Goal: Task Accomplishment & Management: Manage account settings

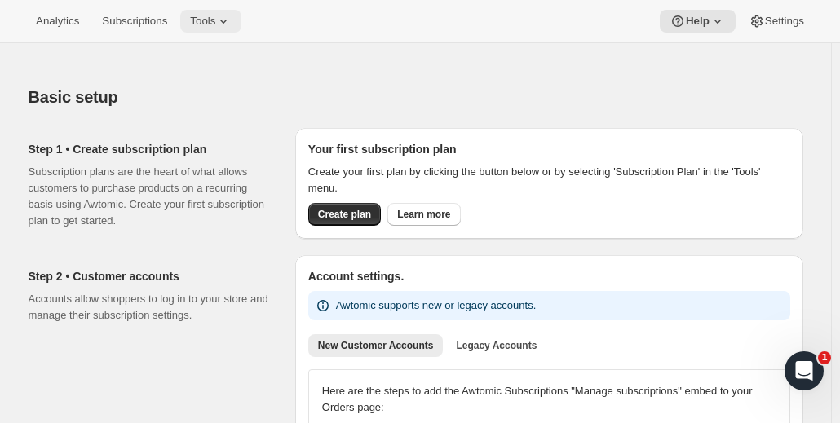
click at [212, 15] on span "Tools" at bounding box center [202, 21] width 25 height 13
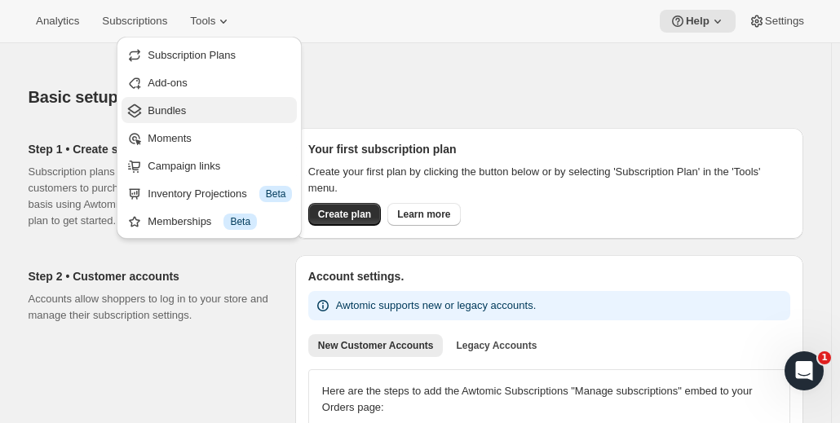
click at [188, 107] on span "Bundles" at bounding box center [220, 111] width 144 height 16
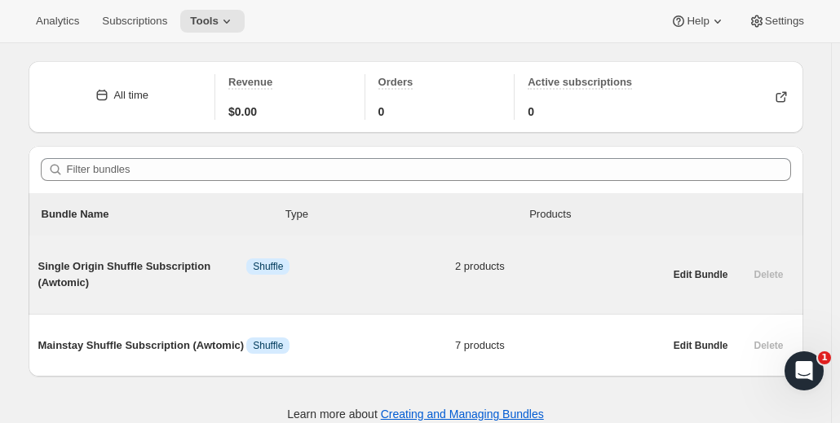
scroll to position [59, 0]
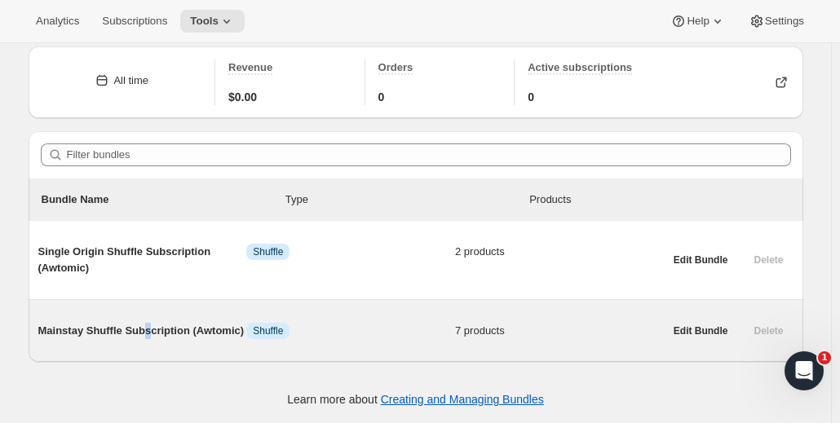
click at [150, 327] on span "Mainstay Shuffle Subscription (Awtomic)" at bounding box center [142, 331] width 209 height 16
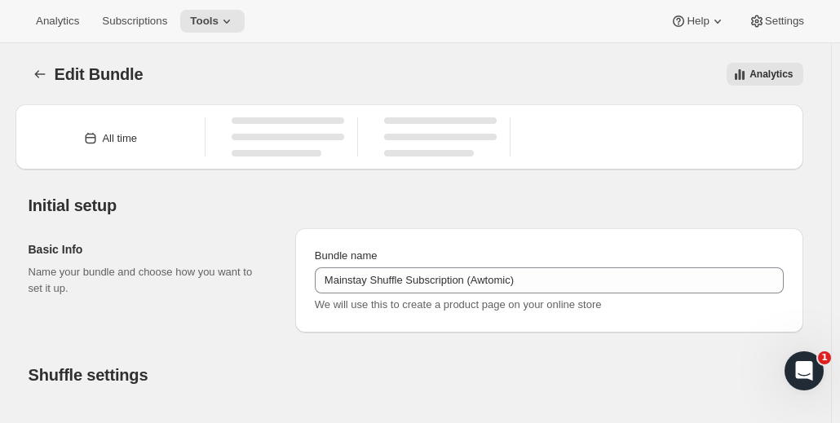
type input "Mainstay Shuffle Subscription (Awtomic)"
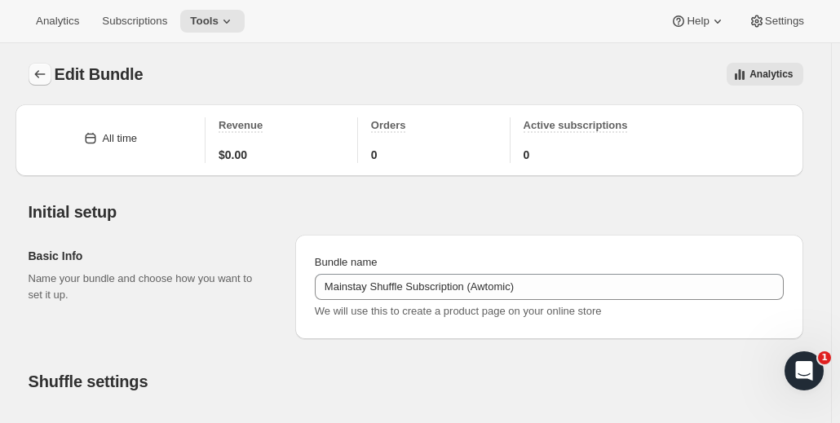
click at [39, 73] on icon "Bundles" at bounding box center [40, 74] width 16 height 16
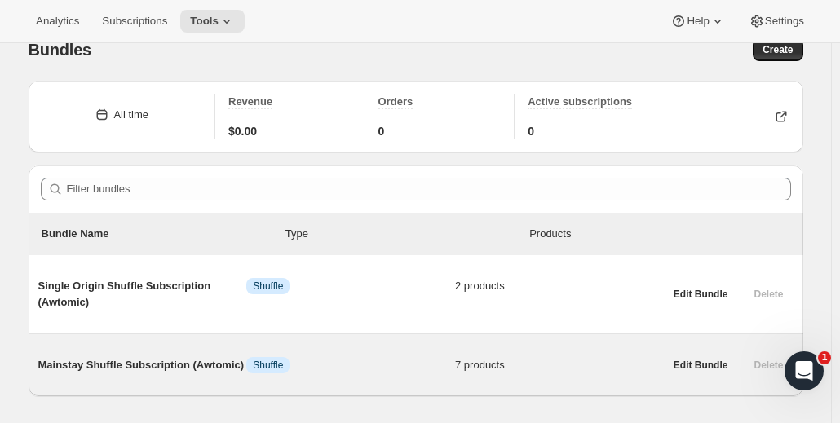
scroll to position [59, 0]
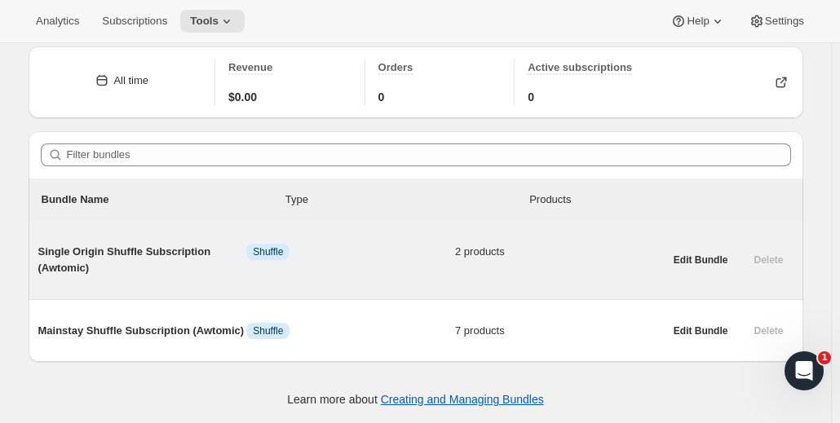
click at [365, 267] on div "Single Origin Shuffle Subscription (Awtomic) Info Shuffle 2 products" at bounding box center [350, 260] width 625 height 33
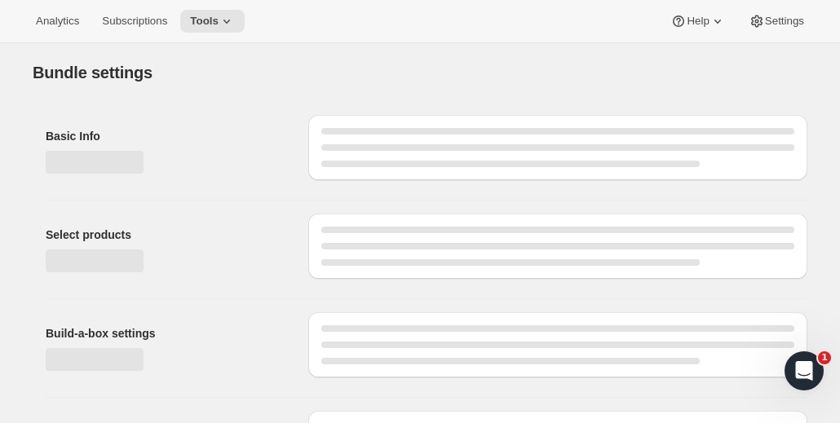
type input "Single Origin Shuffle Subscription (Awtomic)"
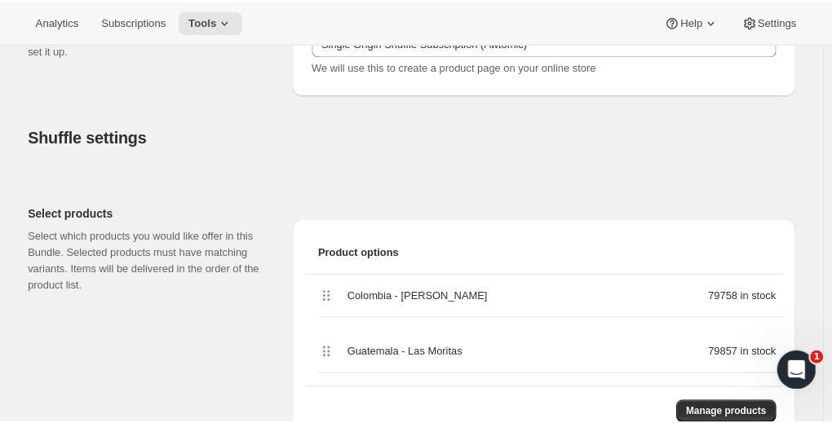
scroll to position [326, 0]
